Goal: Find specific page/section: Find specific page/section

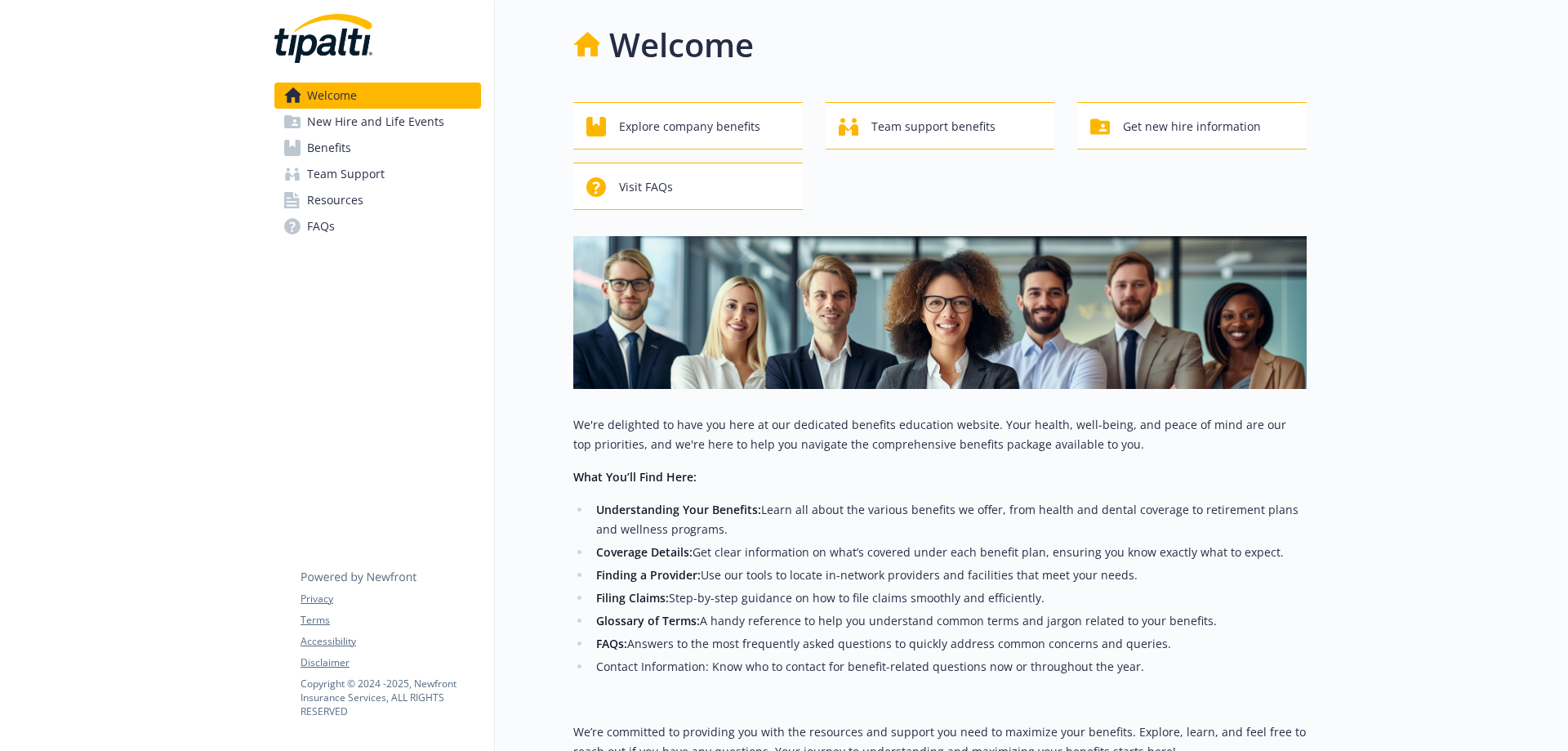
click at [433, 149] on link "Benefits" at bounding box center [378, 148] width 206 height 26
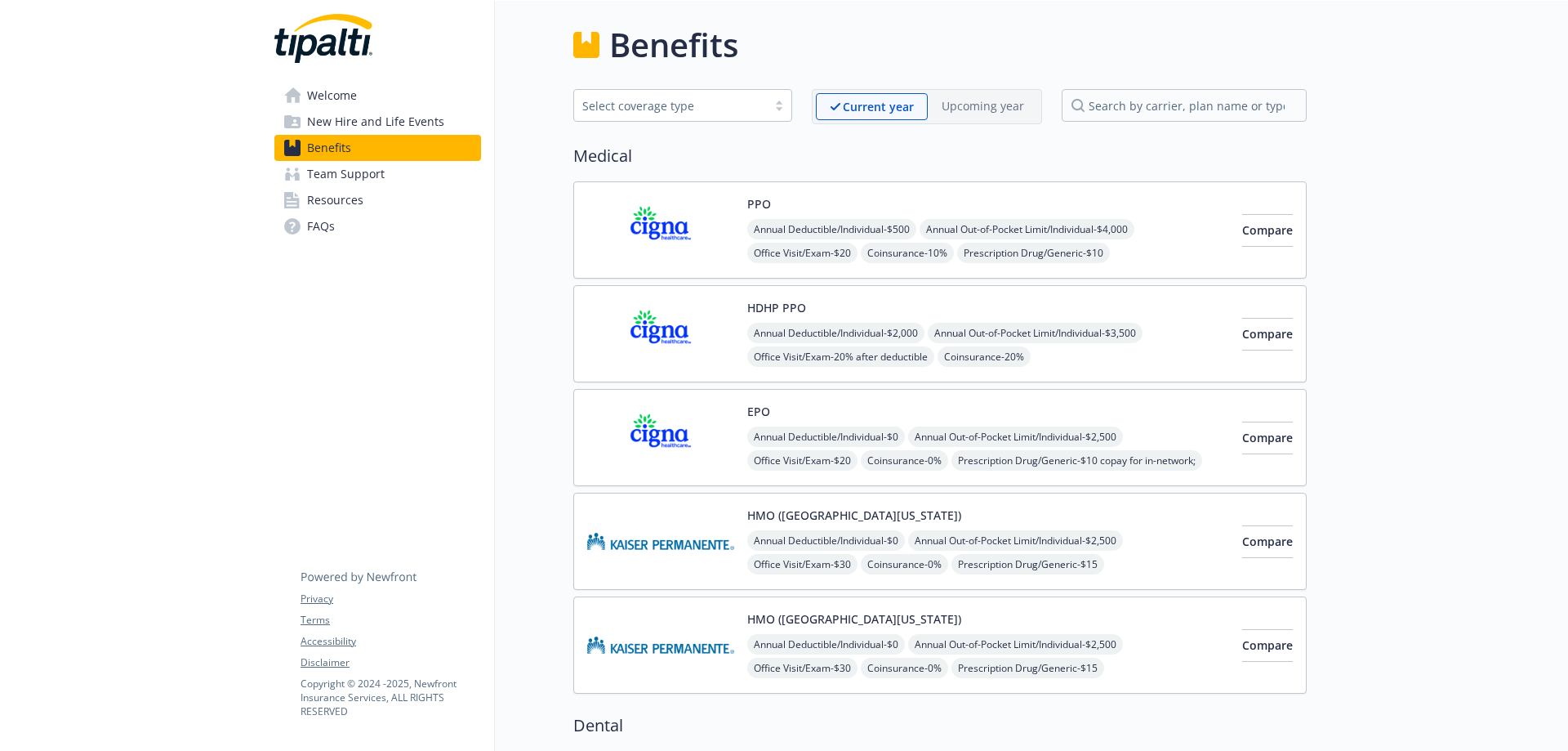
click at [433, 171] on link "Team Support" at bounding box center [378, 174] width 206 height 26
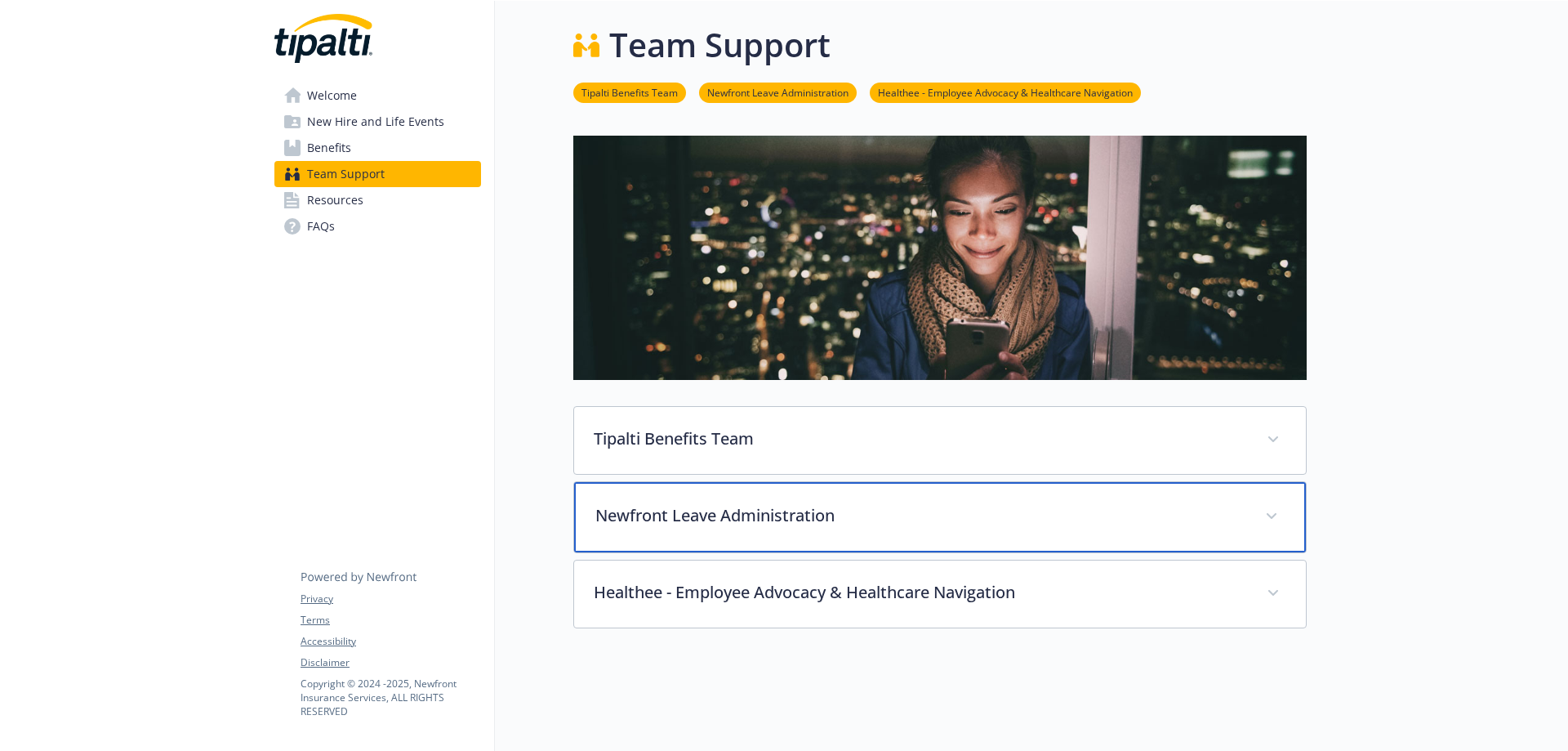
click at [1123, 498] on div "Newfront Leave Administration" at bounding box center [940, 517] width 732 height 70
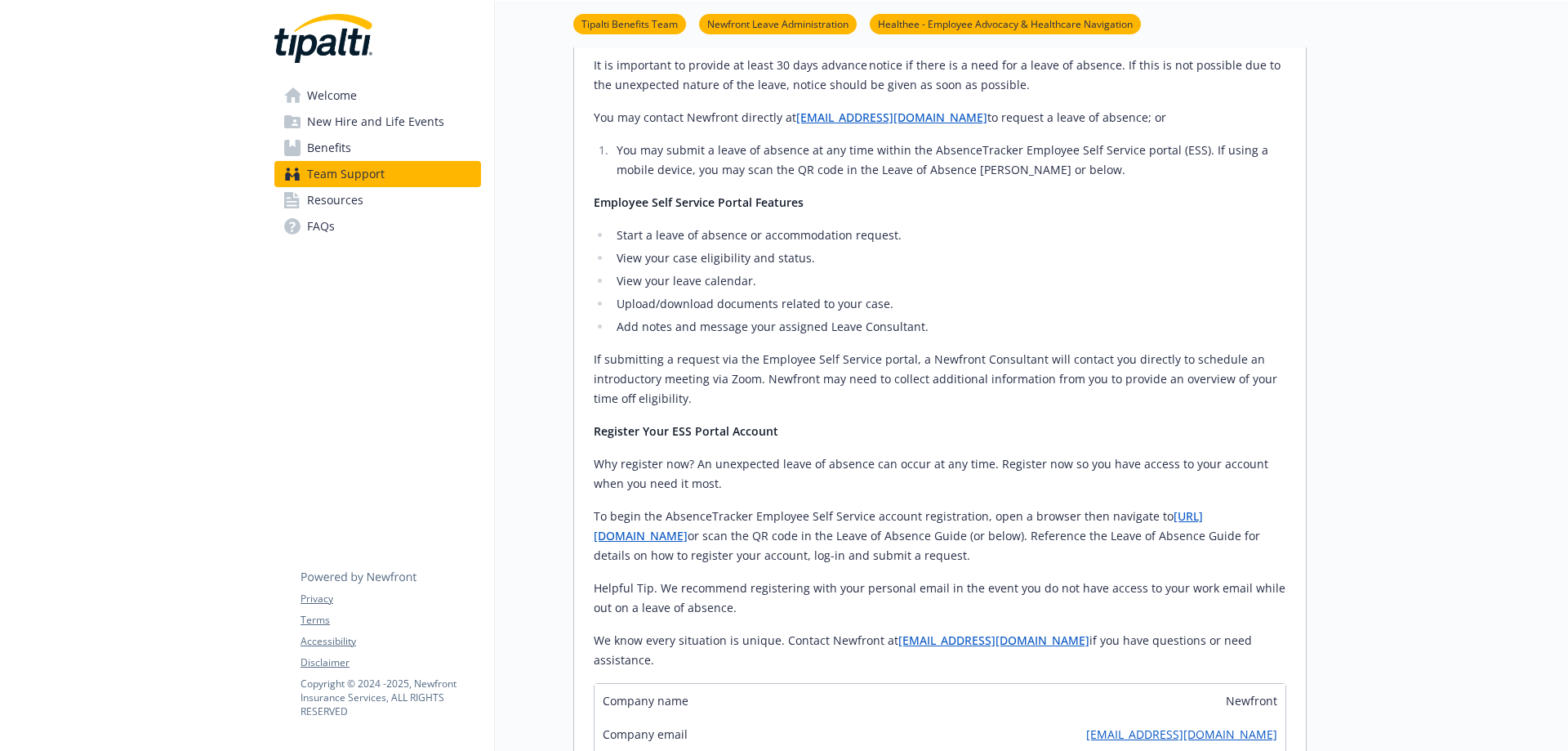
scroll to position [899, 0]
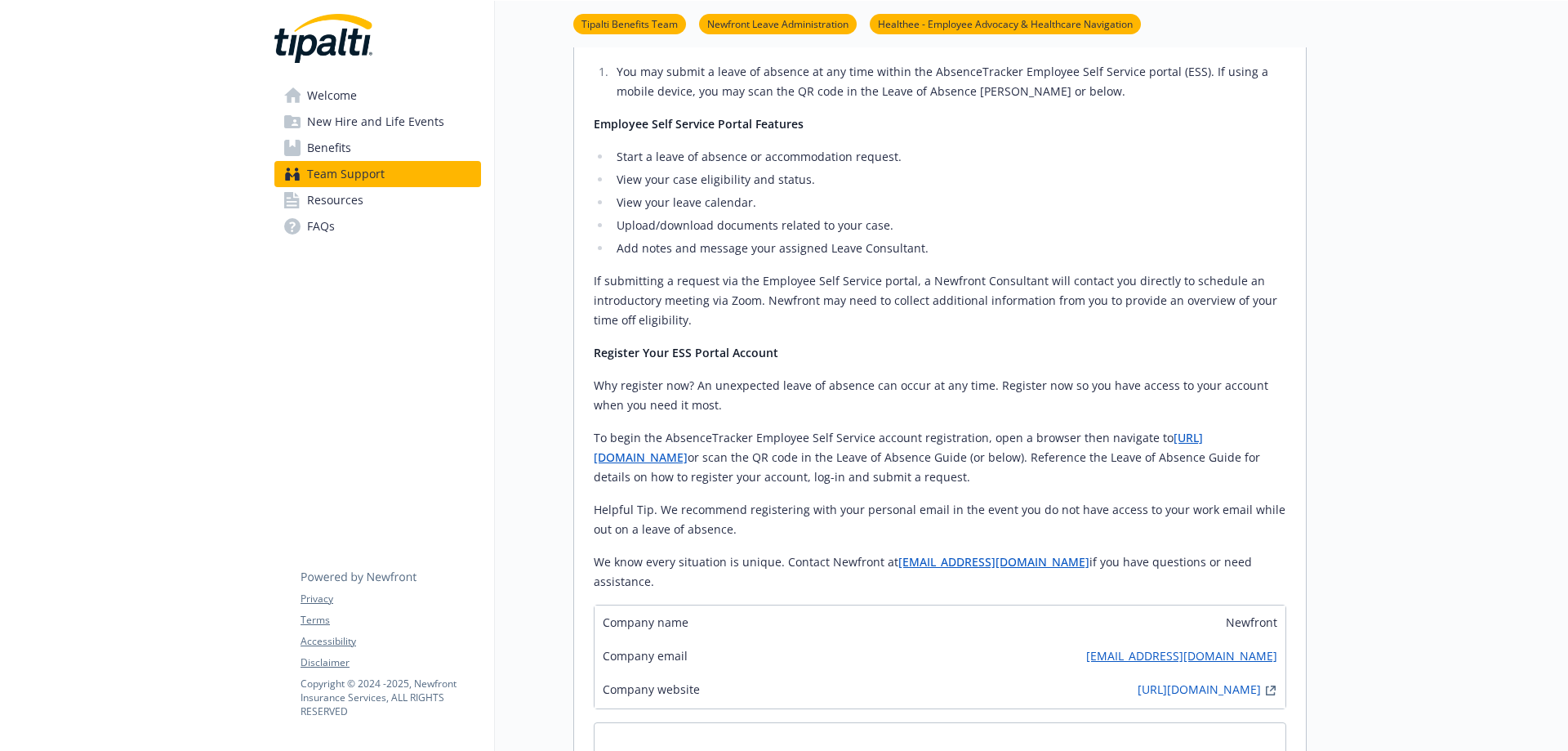
click at [1203, 430] on link "[URL][DOMAIN_NAME]" at bounding box center [898, 447] width 609 height 35
